Goal: Navigation & Orientation: Find specific page/section

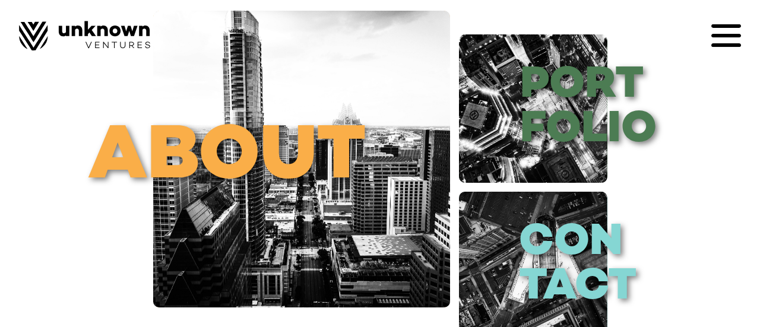
click at [296, 191] on link "about" at bounding box center [301, 159] width 297 height 297
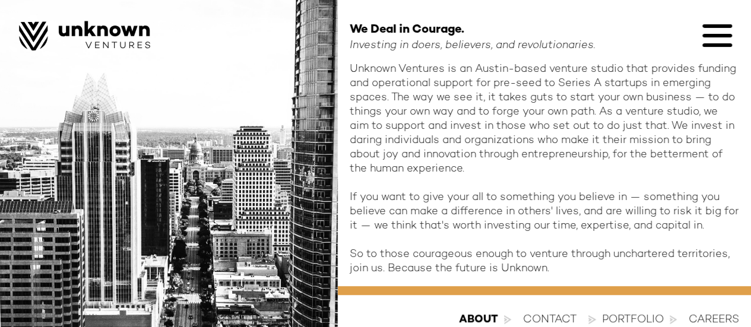
scroll to position [153, 0]
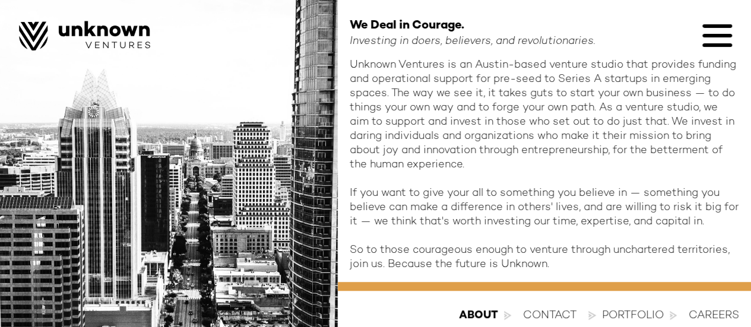
click at [331, 194] on img at bounding box center [169, 204] width 338 height 714
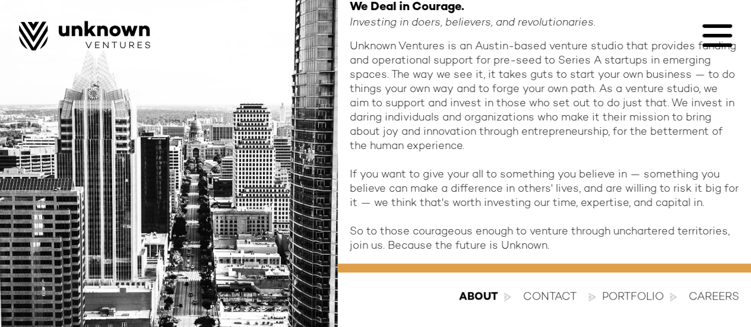
scroll to position [185, 0]
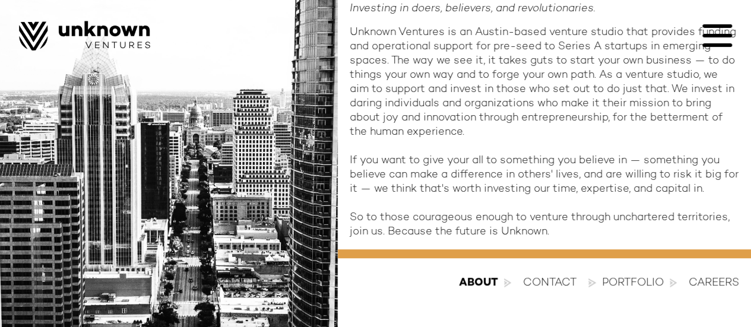
click at [625, 283] on div "Portfolio" at bounding box center [633, 283] width 62 height 14
